Goal: Task Accomplishment & Management: Use online tool/utility

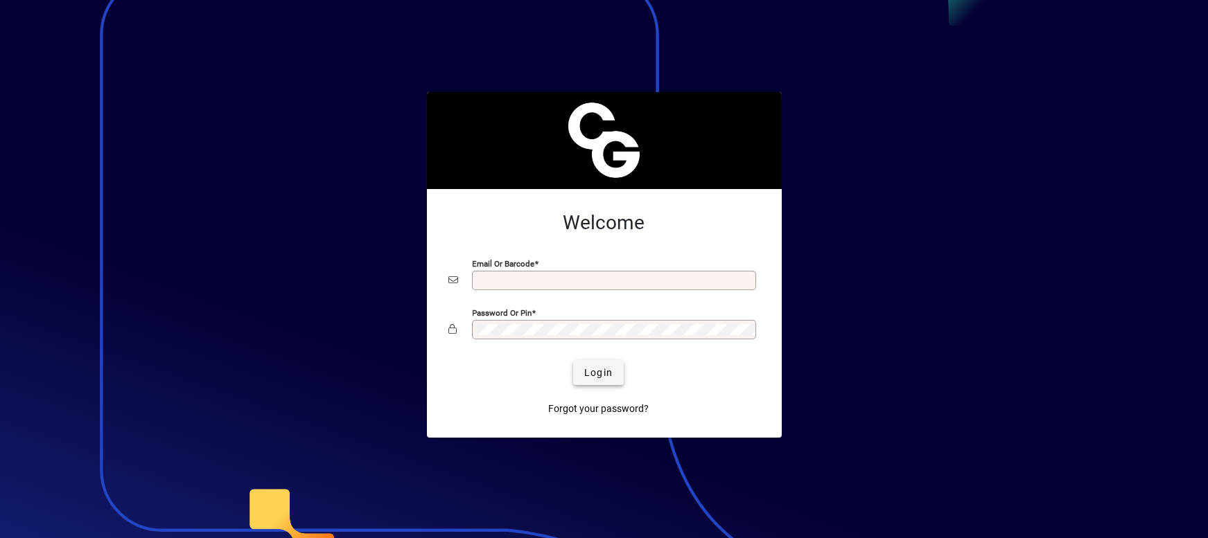
type input "**********"
click at [597, 370] on span "Login" at bounding box center [598, 373] width 28 height 15
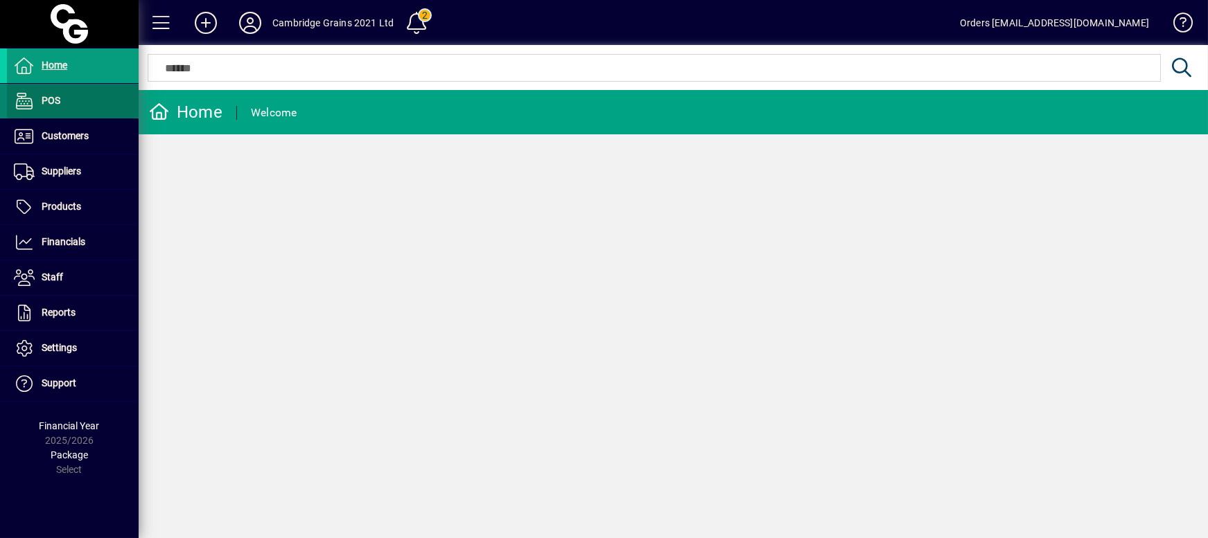
click at [70, 107] on span at bounding box center [73, 101] width 132 height 33
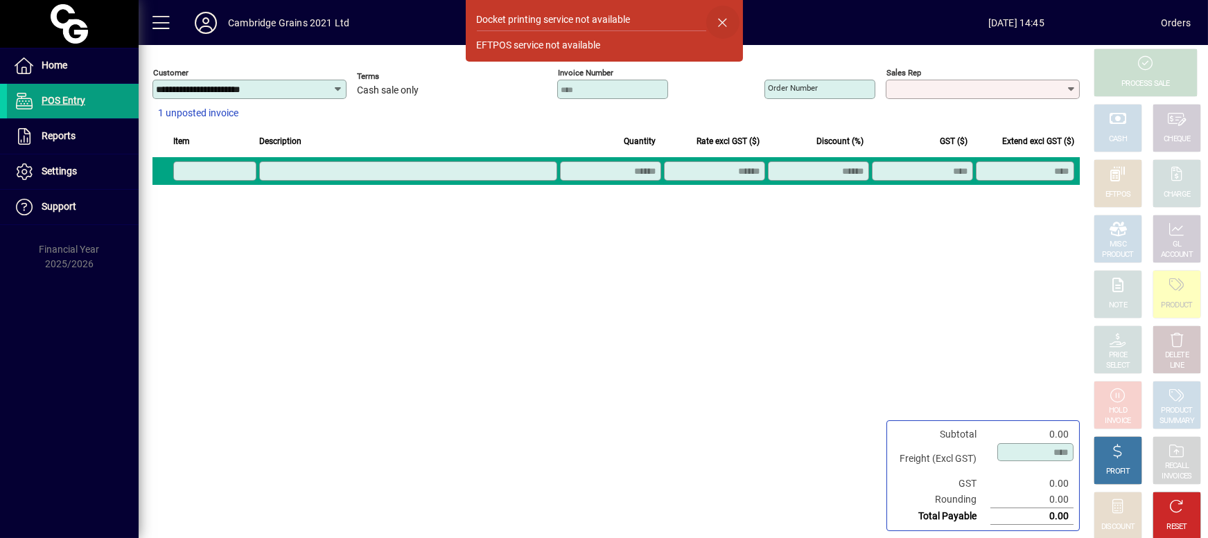
click at [726, 23] on span "button" at bounding box center [722, 22] width 33 height 33
